Goal: Navigation & Orientation: Find specific page/section

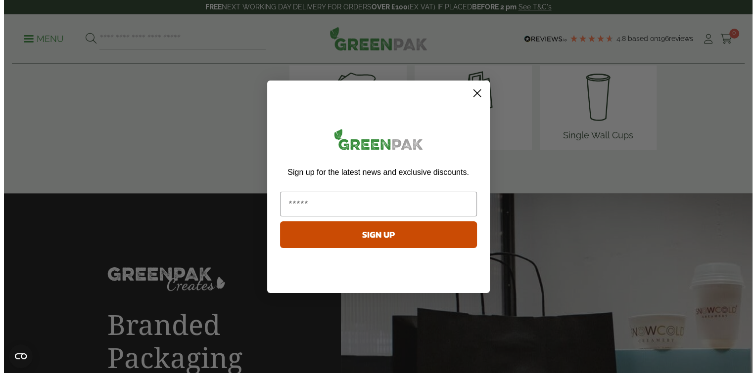
scroll to position [1434, 0]
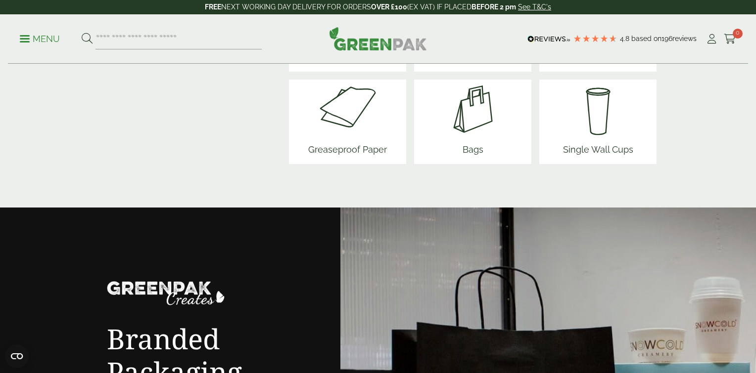
click at [14, 38] on div "Close dialog Sign up for the latest news and exclusive discounts. SIGN UP ******" at bounding box center [378, 186] width 756 height 373
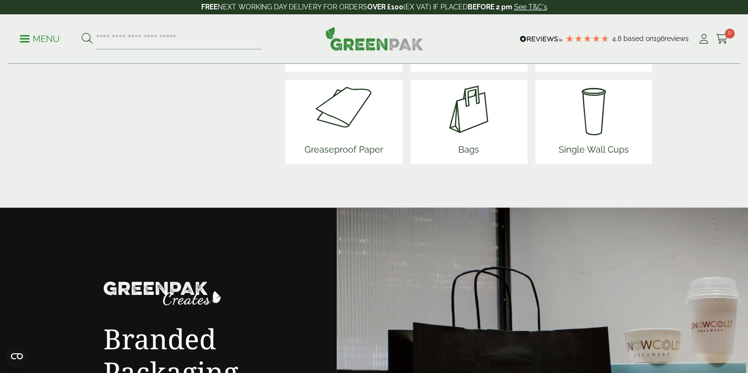
click at [26, 36] on p "Menu" at bounding box center [40, 39] width 40 height 12
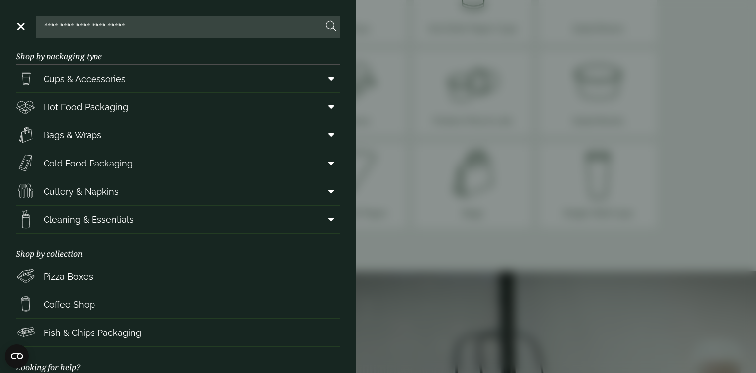
scroll to position [0, 0]
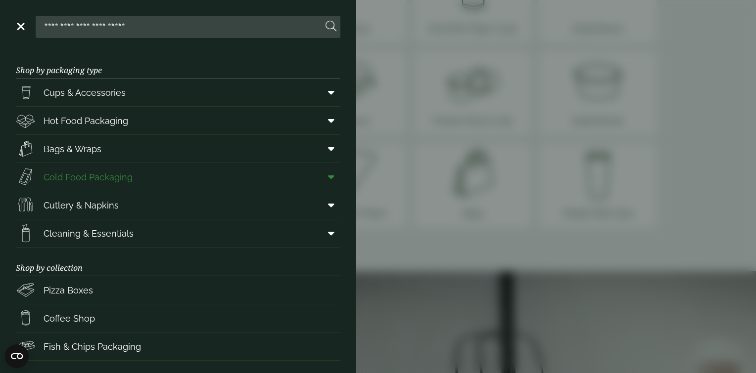
click at [79, 174] on span "Cold Food Packaging" at bounding box center [88, 177] width 89 height 13
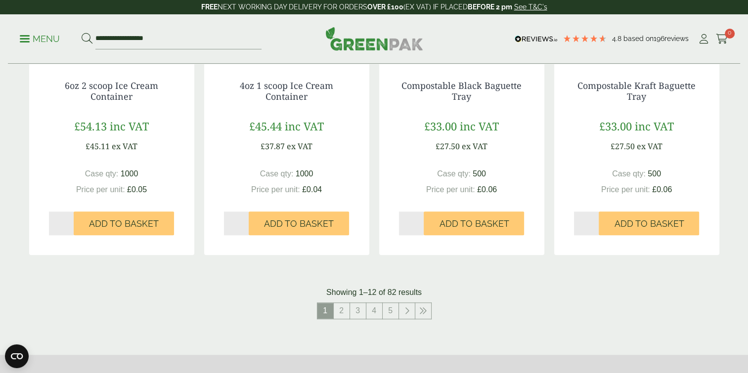
scroll to position [989, 0]
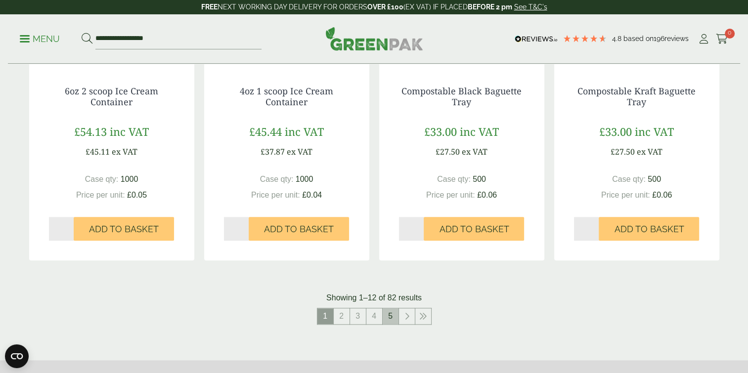
click at [392, 315] on link "5" at bounding box center [391, 317] width 16 height 16
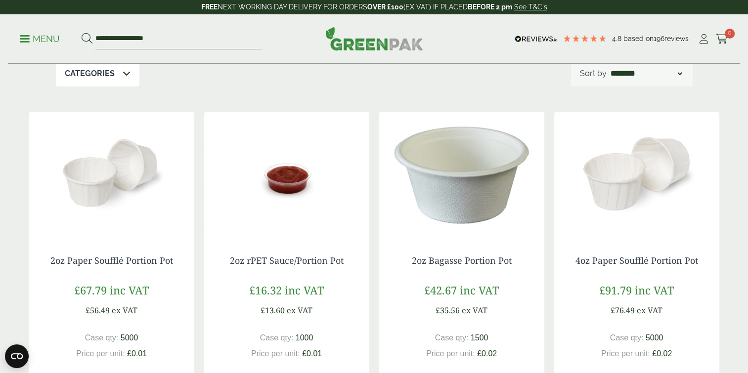
scroll to position [148, 0]
